Goal: Task Accomplishment & Management: Use online tool/utility

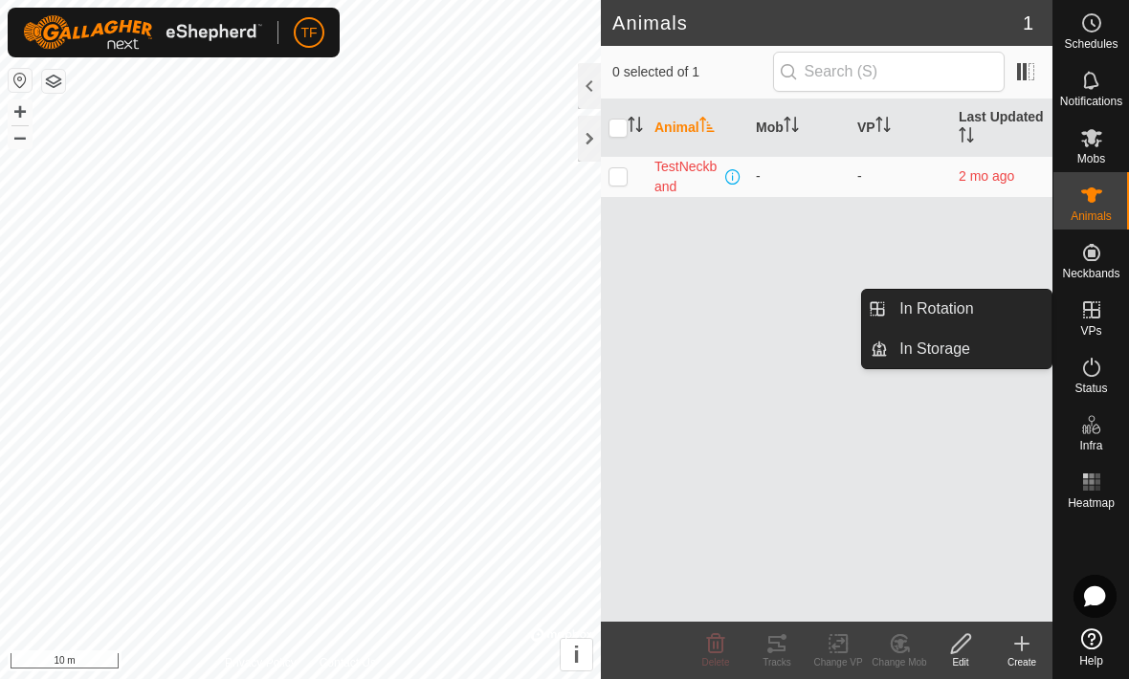
click at [973, 312] on span "In Rotation" at bounding box center [937, 309] width 74 height 23
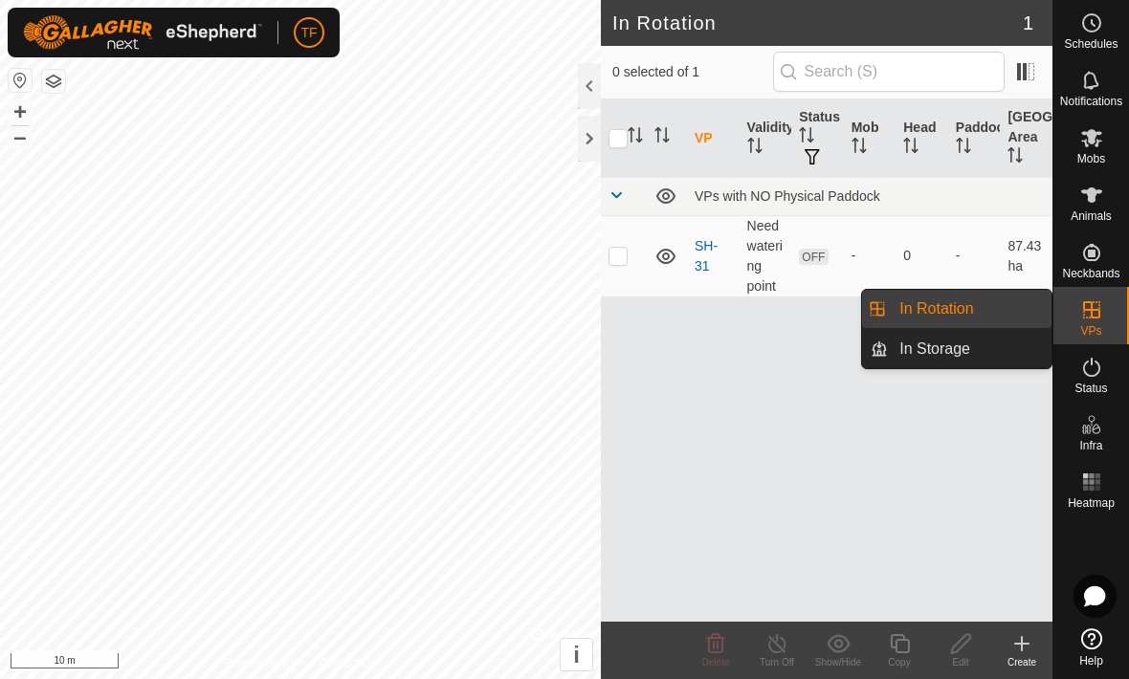
click at [983, 354] on link "In Storage" at bounding box center [970, 349] width 164 height 38
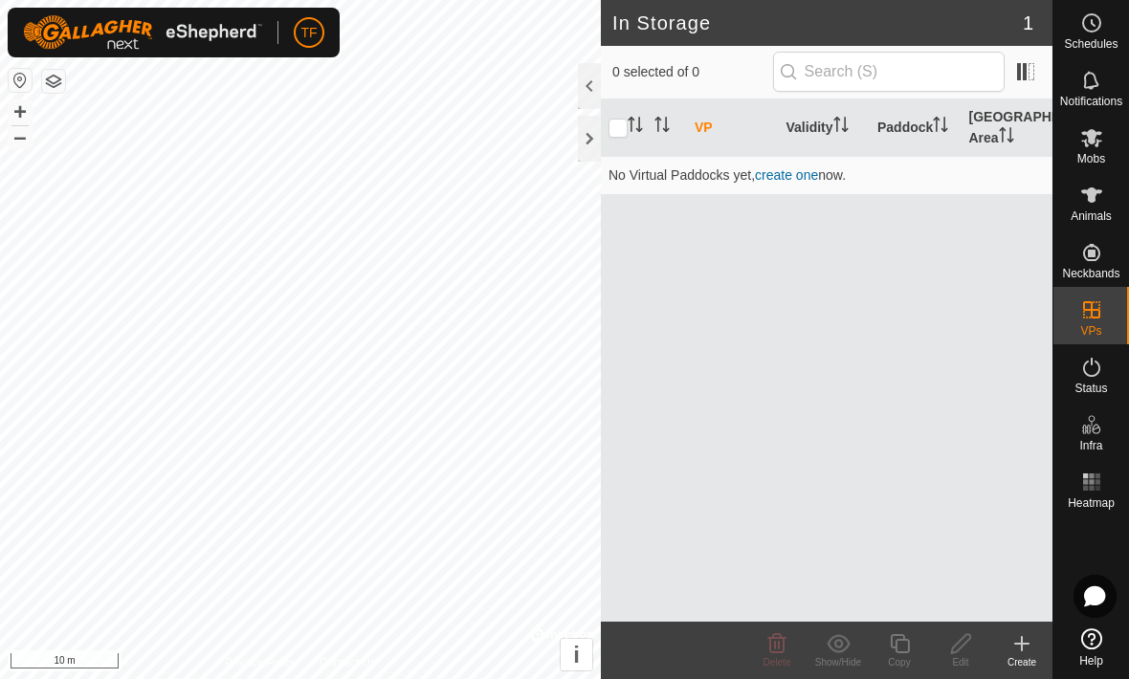
click at [796, 176] on link "create one" at bounding box center [786, 174] width 63 height 15
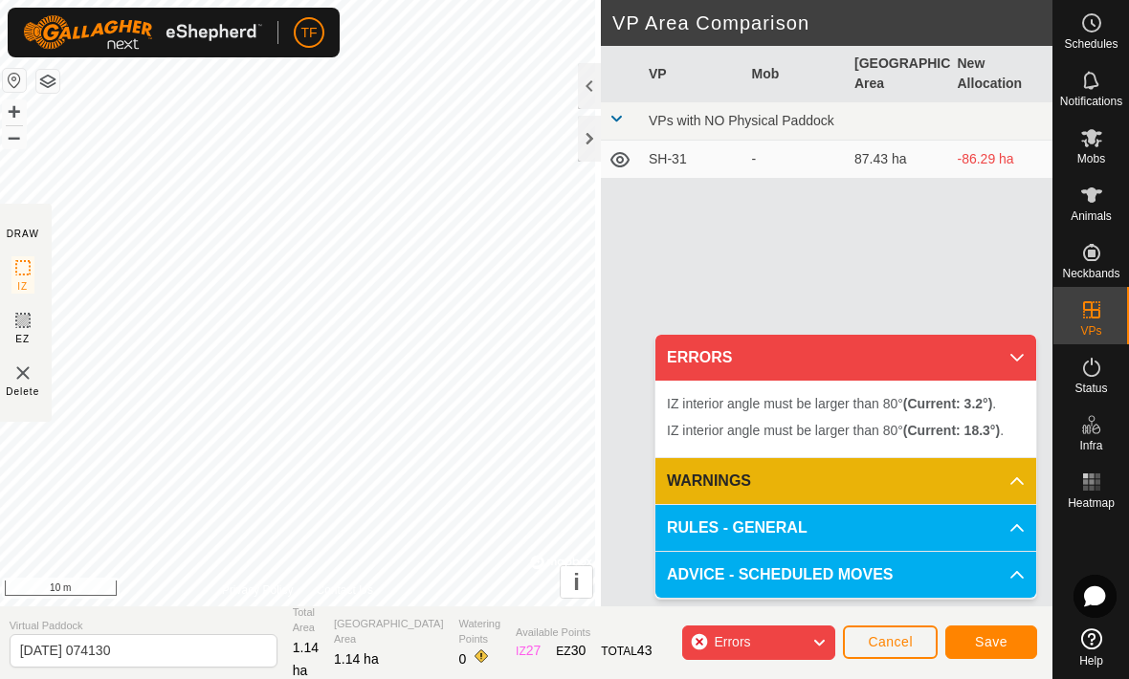
click at [33, 380] on img at bounding box center [22, 373] width 23 height 23
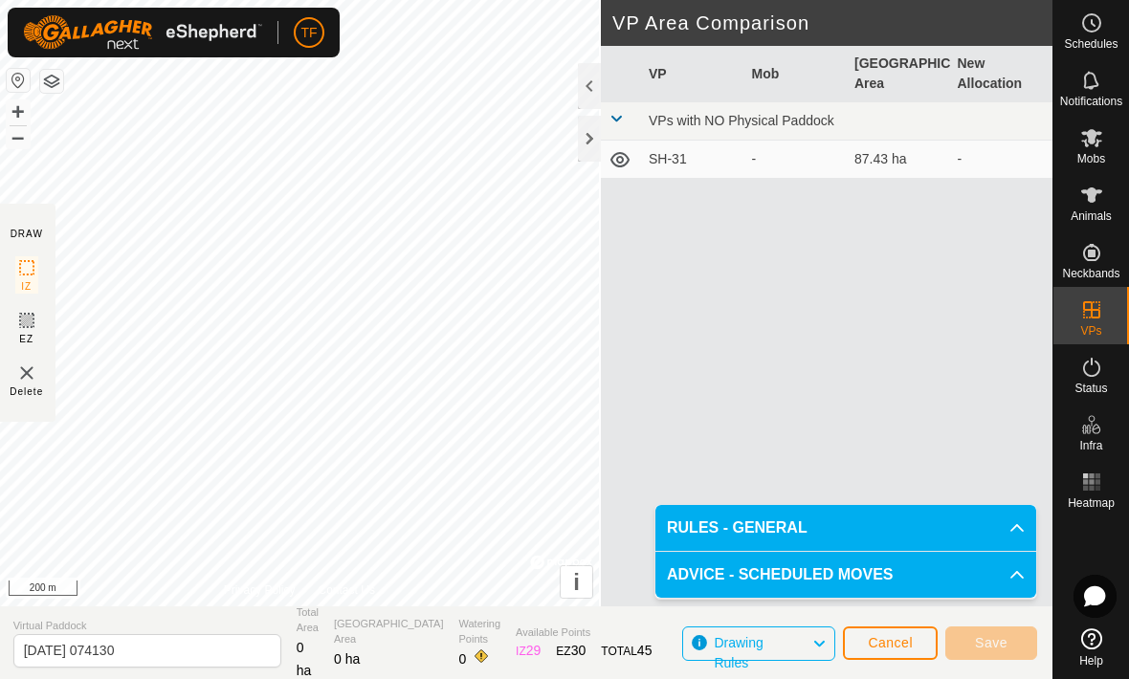
click at [26, 380] on img at bounding box center [26, 373] width 23 height 23
click at [28, 272] on icon at bounding box center [26, 267] width 23 height 23
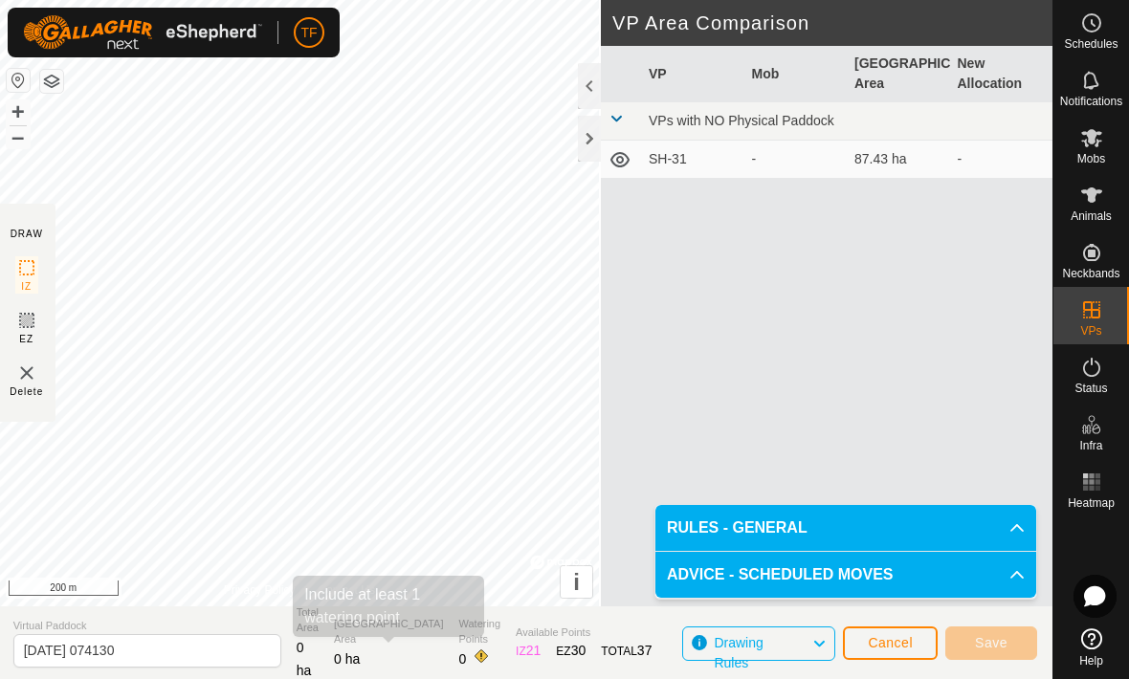
click at [474, 649] on span at bounding box center [481, 656] width 15 height 15
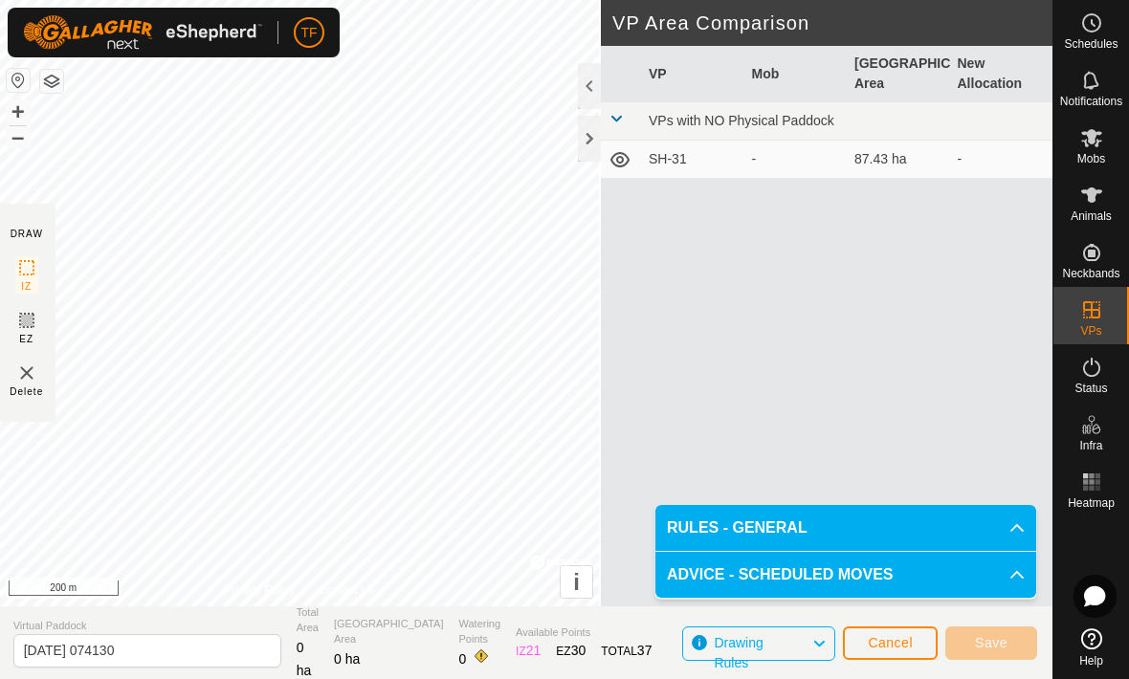
click at [459, 637] on span "Watering Points" at bounding box center [480, 632] width 42 height 32
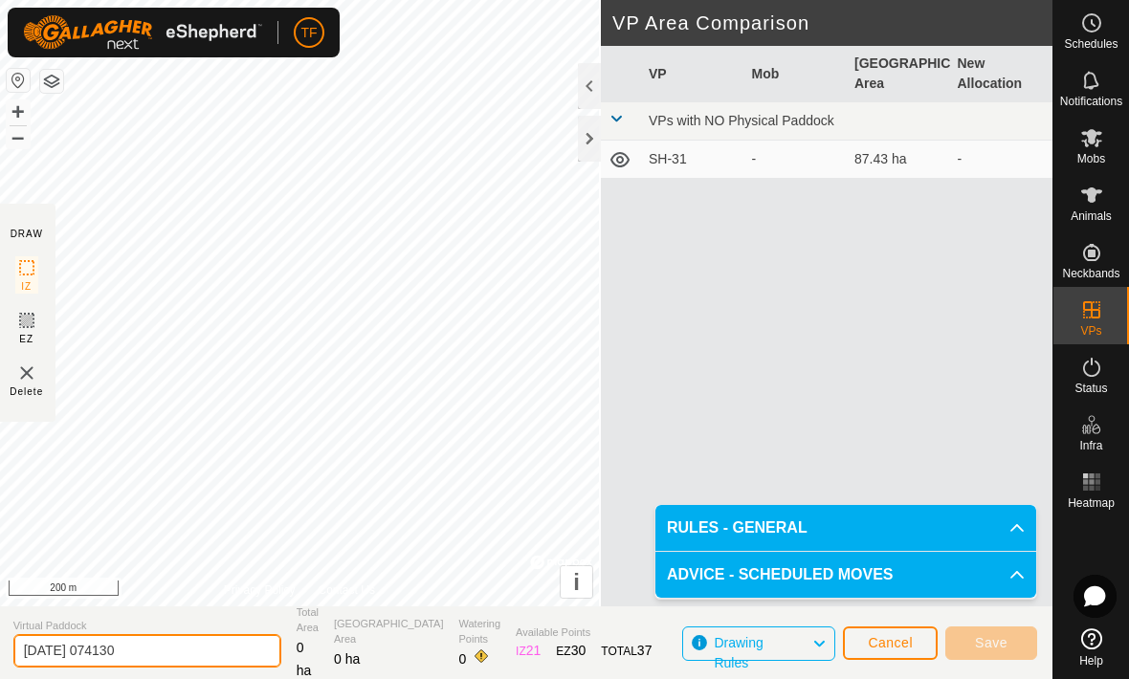
click at [150, 654] on input "[DATE] 074130" at bounding box center [147, 651] width 268 height 33
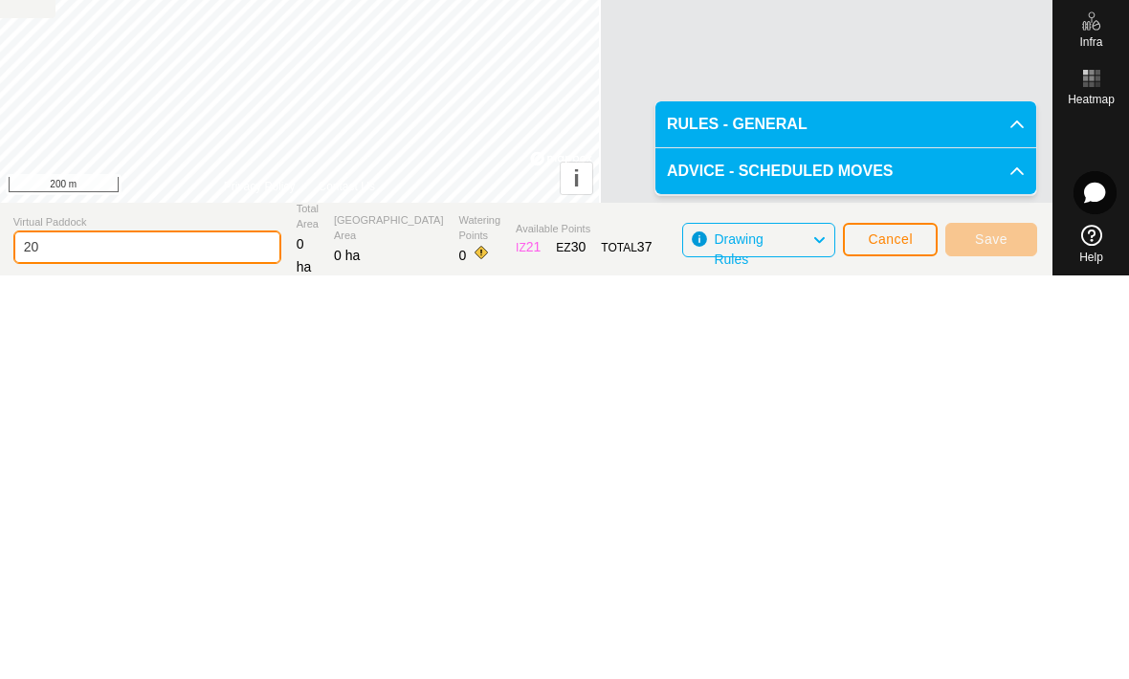
type input "2"
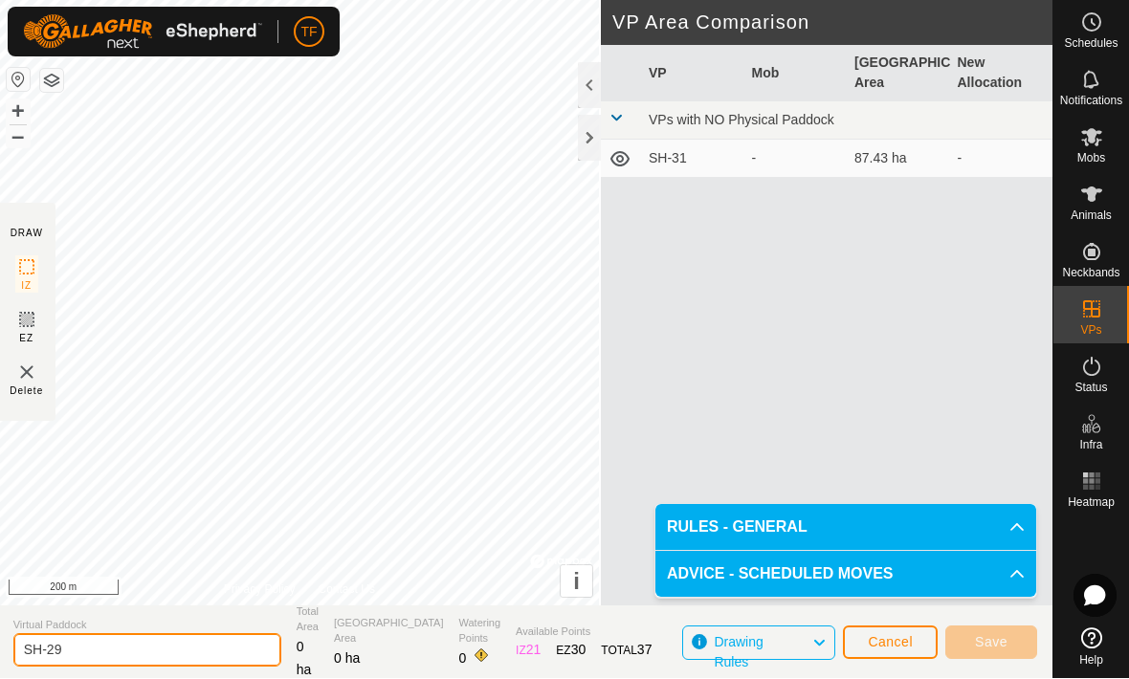
type input "SH-29"
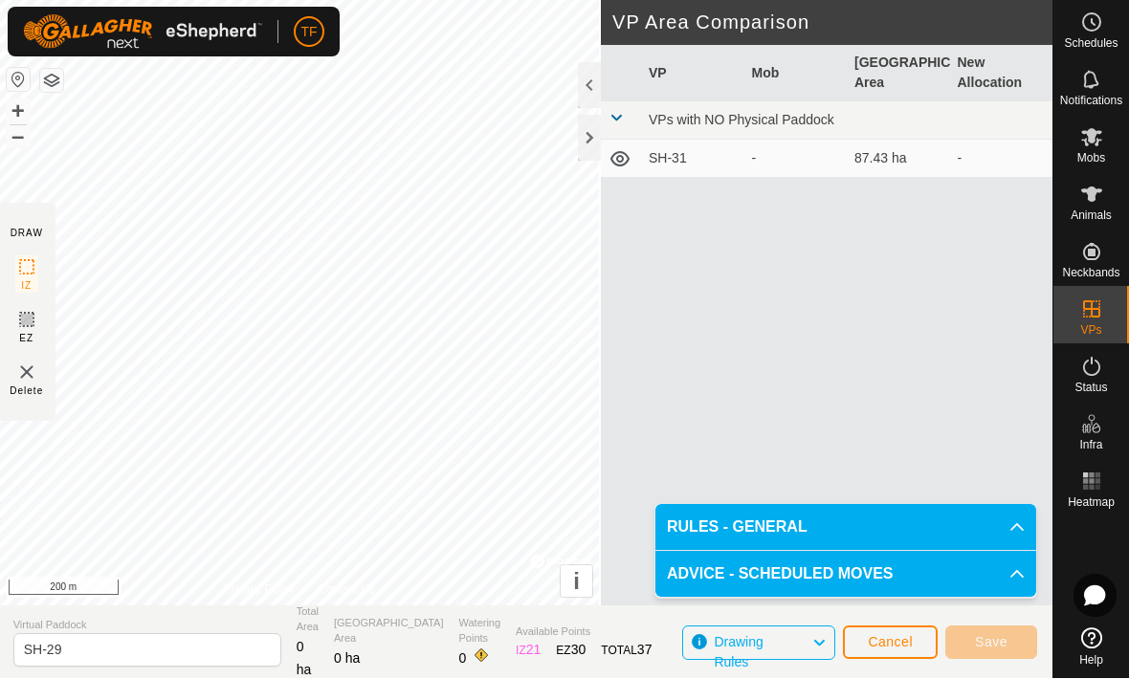
click at [815, 646] on icon at bounding box center [819, 644] width 15 height 25
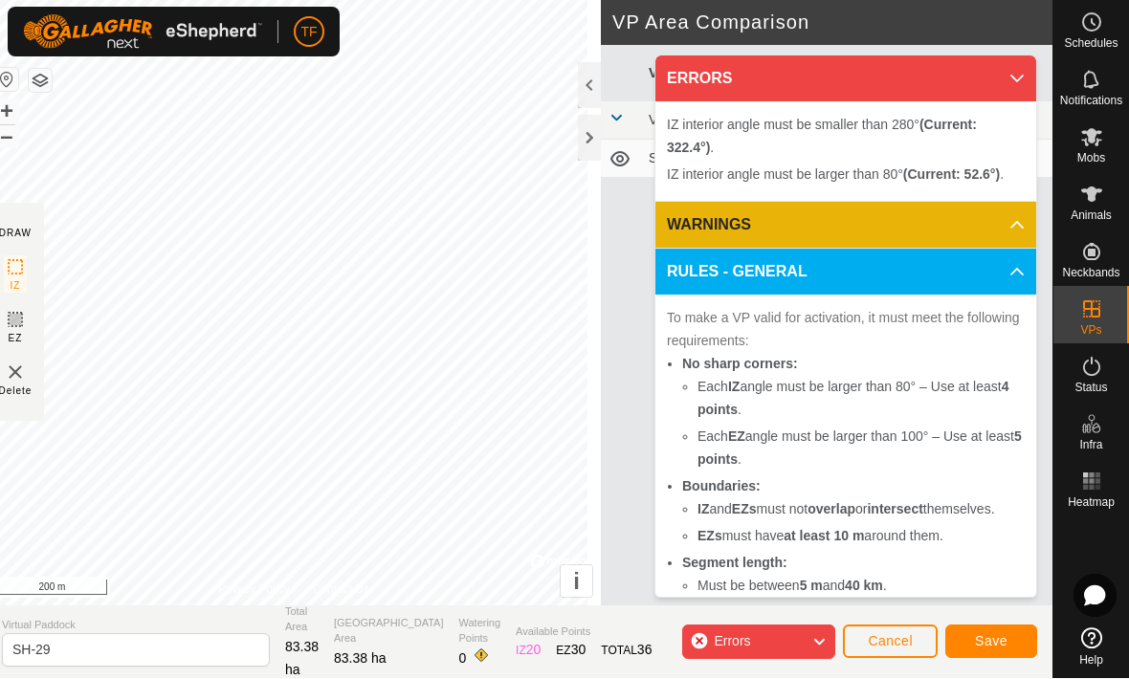
click at [804, 639] on div "Errors" at bounding box center [758, 643] width 153 height 34
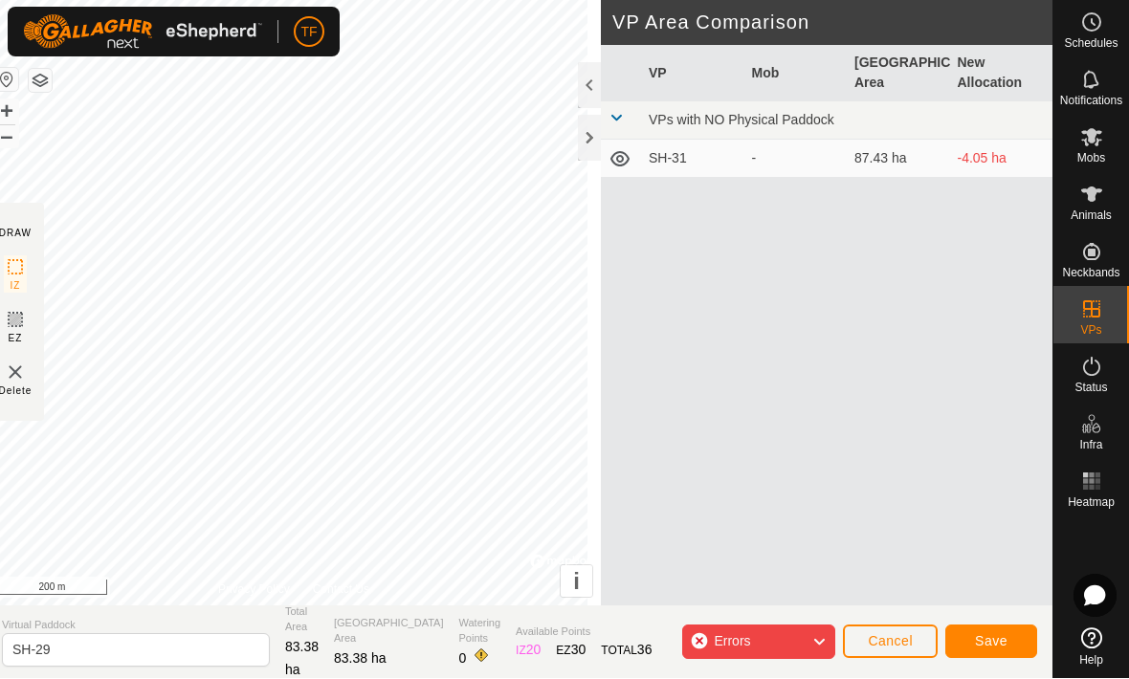
click at [27, 374] on img at bounding box center [15, 373] width 23 height 23
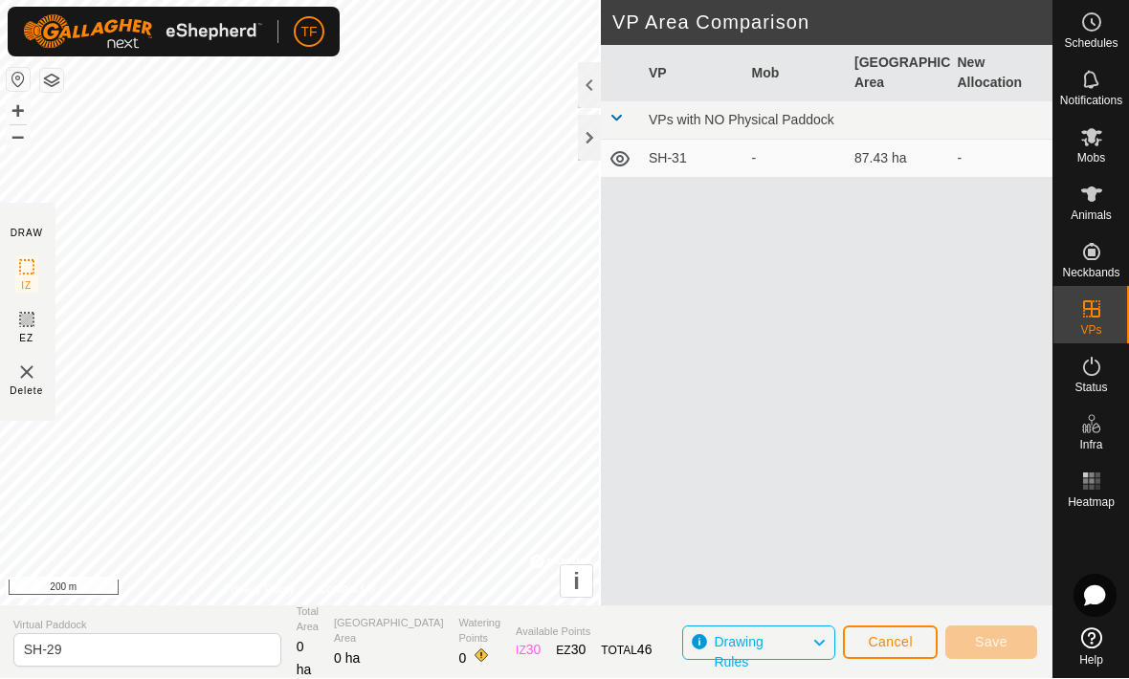
click at [910, 636] on span "Cancel" at bounding box center [890, 642] width 45 height 15
